Goal: Check status: Check status

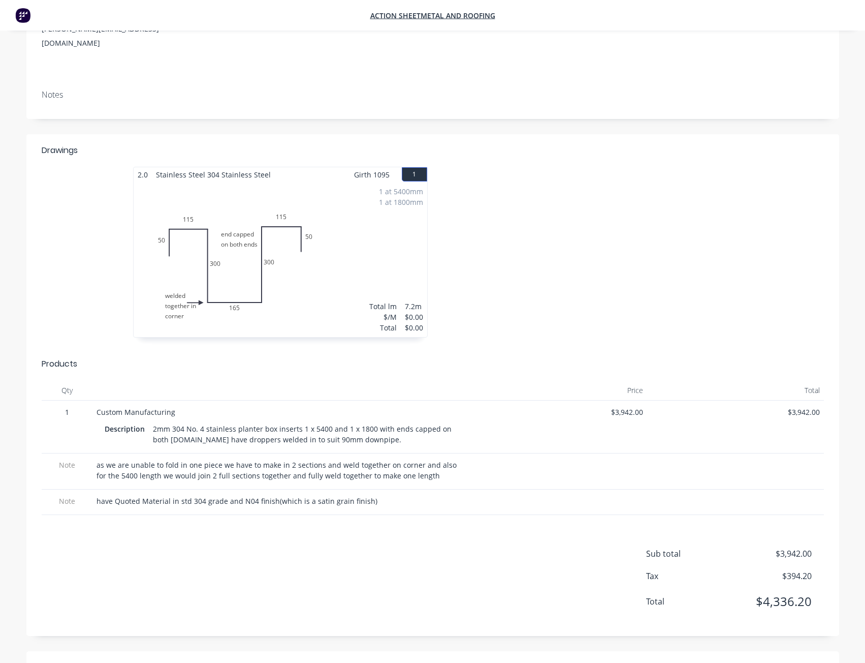
scroll to position [152, 0]
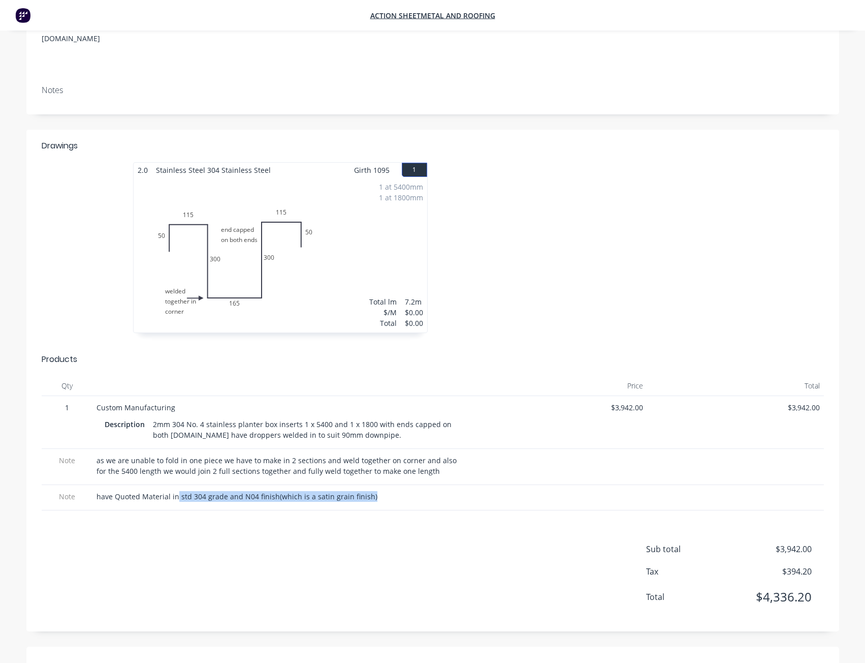
drag, startPoint x: 397, startPoint y: 480, endPoint x: 160, endPoint y: 491, distance: 238.1
click at [160, 491] on div "have Quoted Material in std 304 grade and N04 finish(which is a satin grain fin…" at bounding box center [281, 497] width 379 height 25
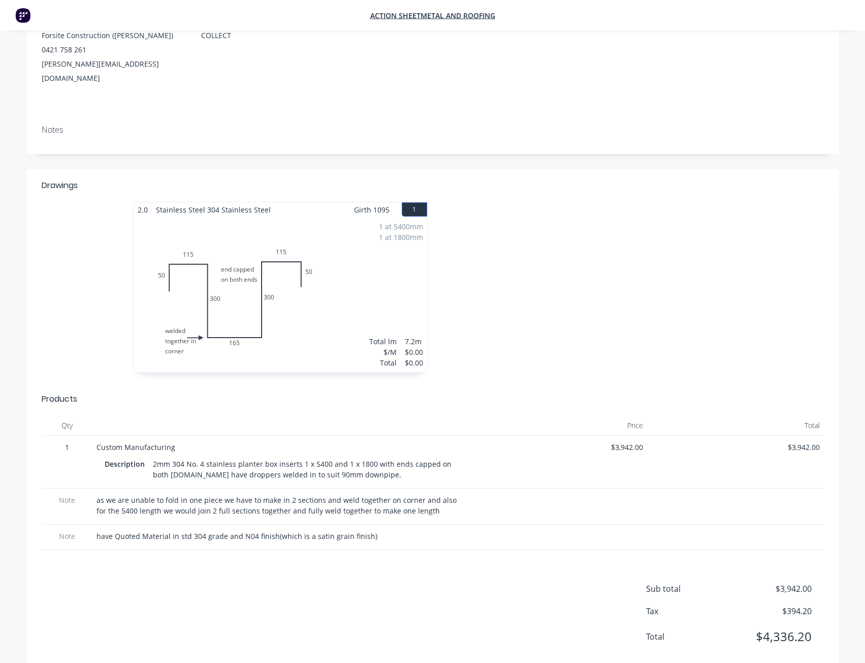
scroll to position [0, 0]
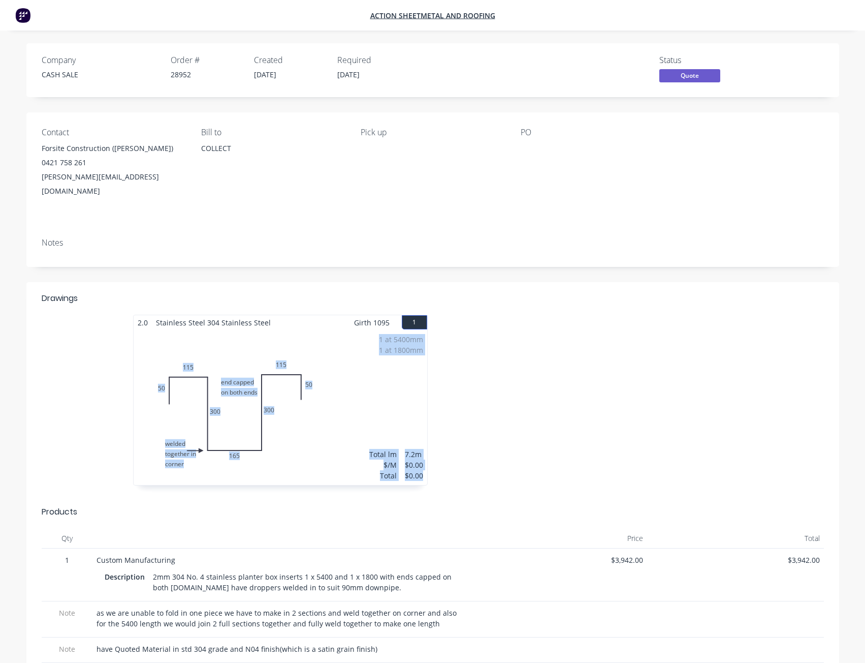
drag, startPoint x: 427, startPoint y: 301, endPoint x: 515, endPoint y: 444, distance: 167.9
click at [515, 444] on div "2.0 Stainless Steel 304 Stainless Steel Girth 1095 1 welded together in corner …" at bounding box center [433, 405] width 610 height 181
click at [515, 444] on div at bounding box center [585, 405] width 305 height 181
click at [437, 474] on div at bounding box center [585, 405] width 305 height 181
